Goal: Information Seeking & Learning: Learn about a topic

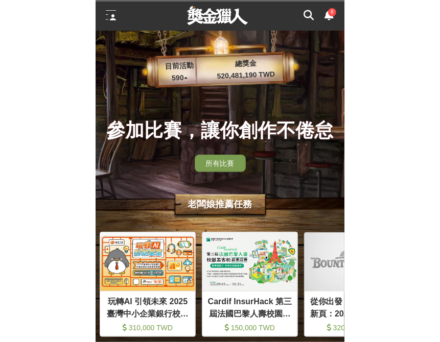
scroll to position [0, 102]
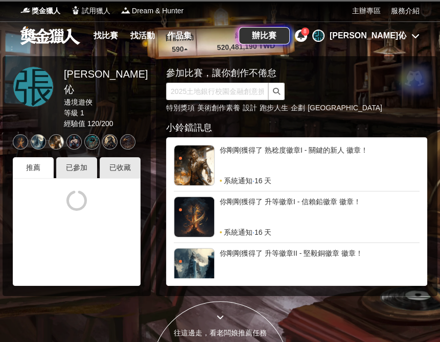
click at [248, 32] on span "8" at bounding box center [304, 32] width 3 height 6
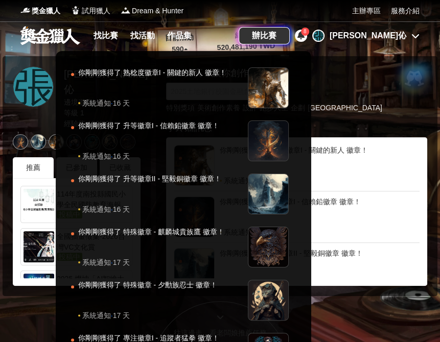
click at [248, 34] on div "張" at bounding box center [318, 36] width 12 height 12
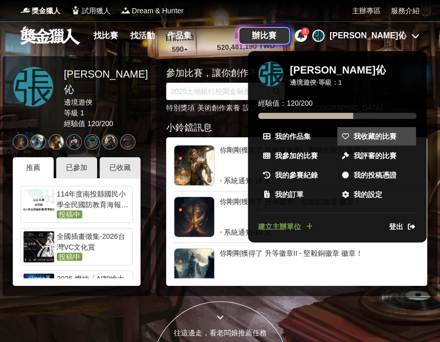
click at [248, 139] on span "我收藏的比賽" at bounding box center [374, 136] width 43 height 11
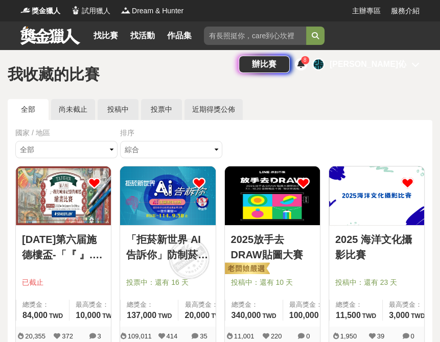
click at [248, 201] on img at bounding box center [272, 196] width 95 height 59
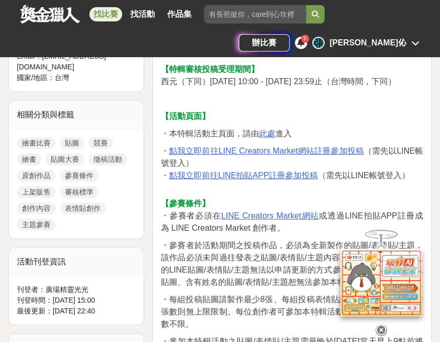
scroll to position [409, 0]
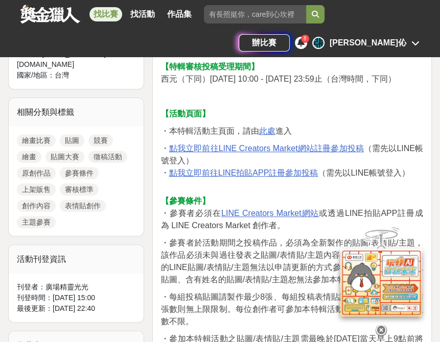
click at [248, 218] on u "LINE Creators Market網站" at bounding box center [270, 213] width 98 height 9
